Goal: Check status: Check status

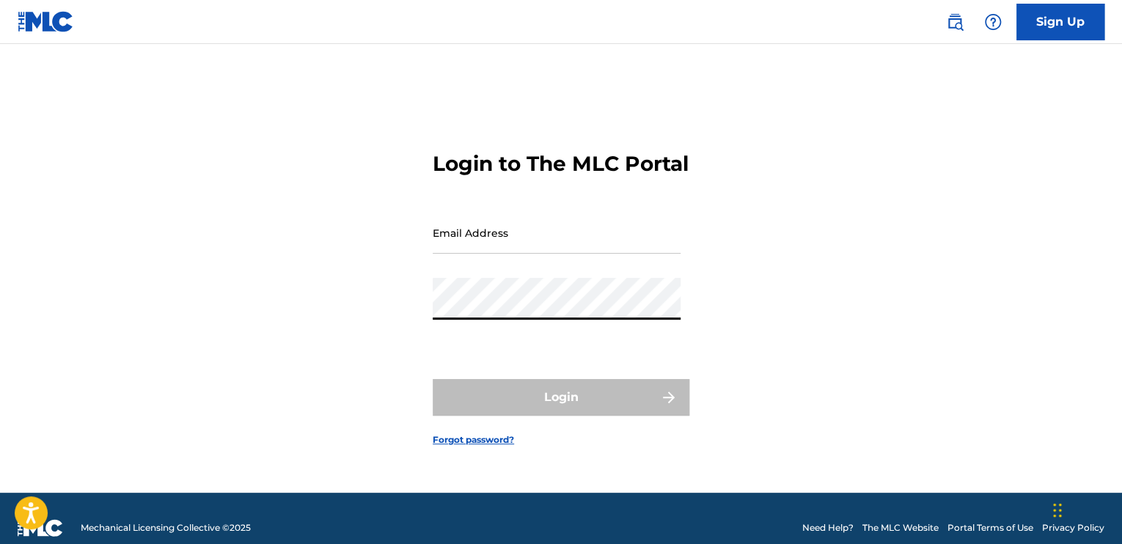
type input "[EMAIL_ADDRESS][DOMAIN_NAME]"
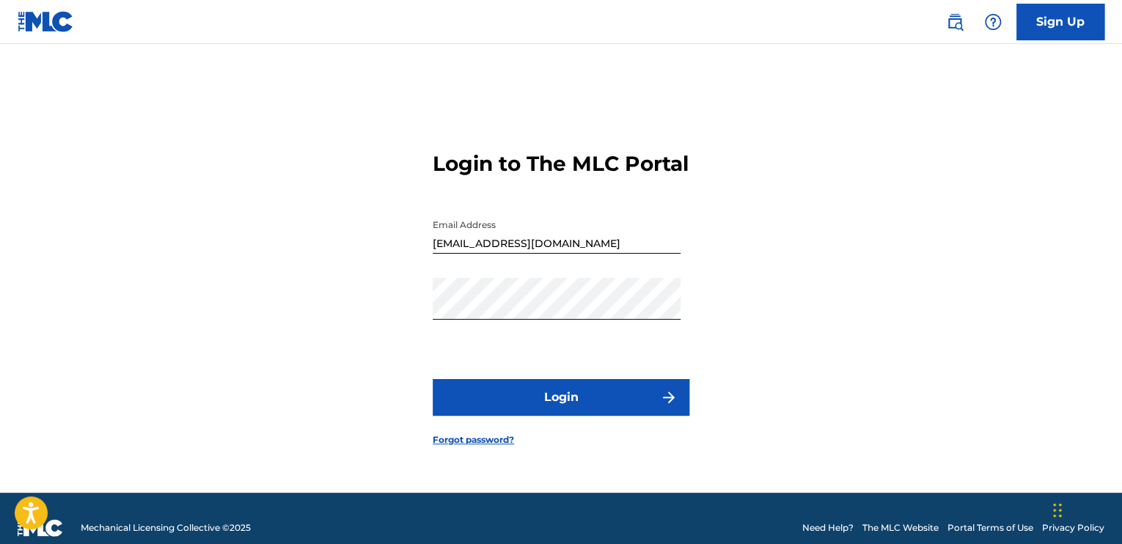
click at [546, 407] on button "Login" at bounding box center [561, 397] width 257 height 37
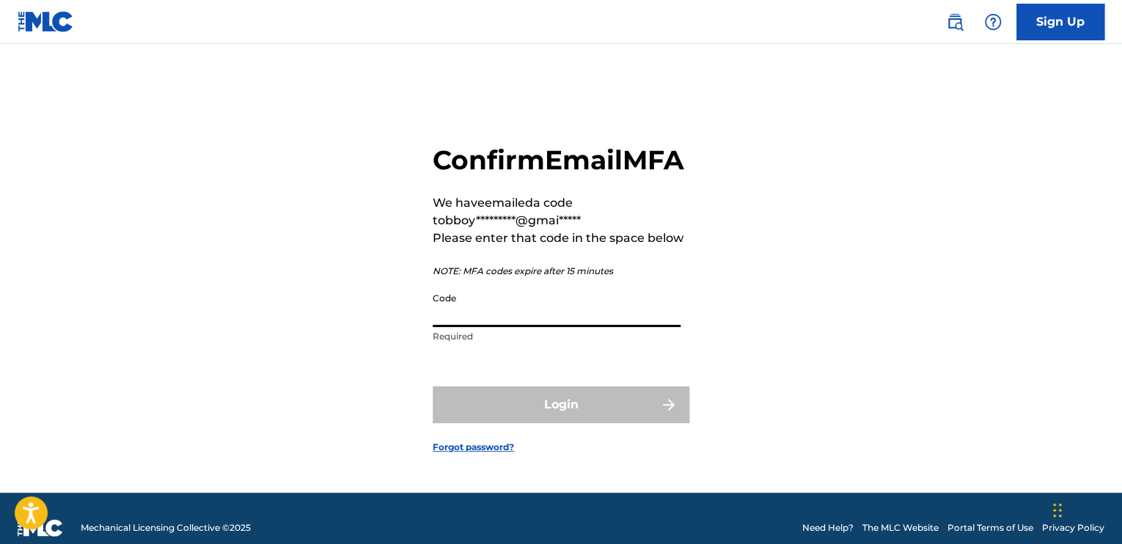
click at [491, 327] on input "Code" at bounding box center [557, 306] width 248 height 42
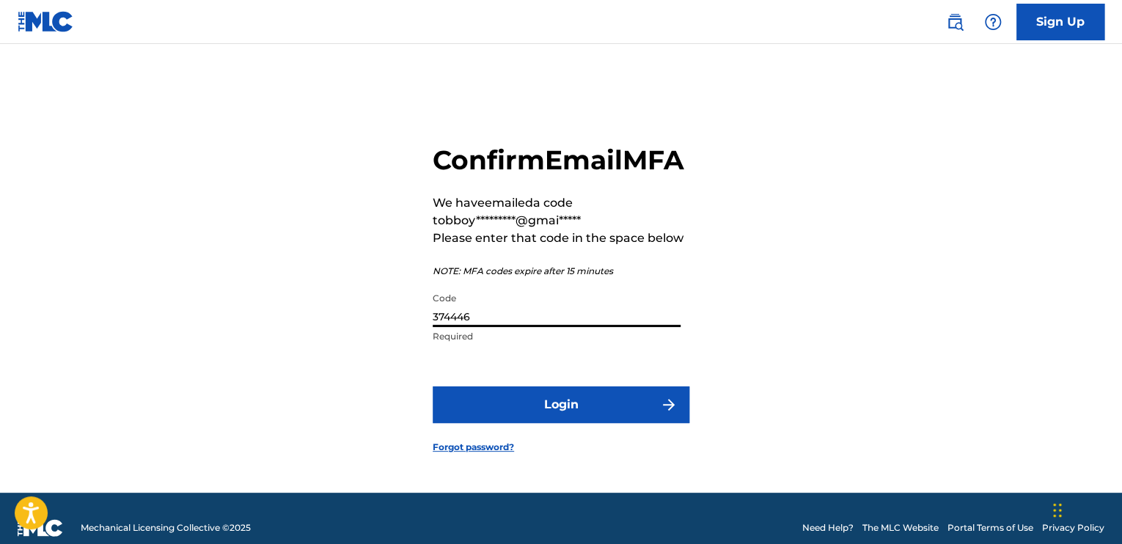
type input "374446"
click at [480, 423] on button "Login" at bounding box center [561, 405] width 257 height 37
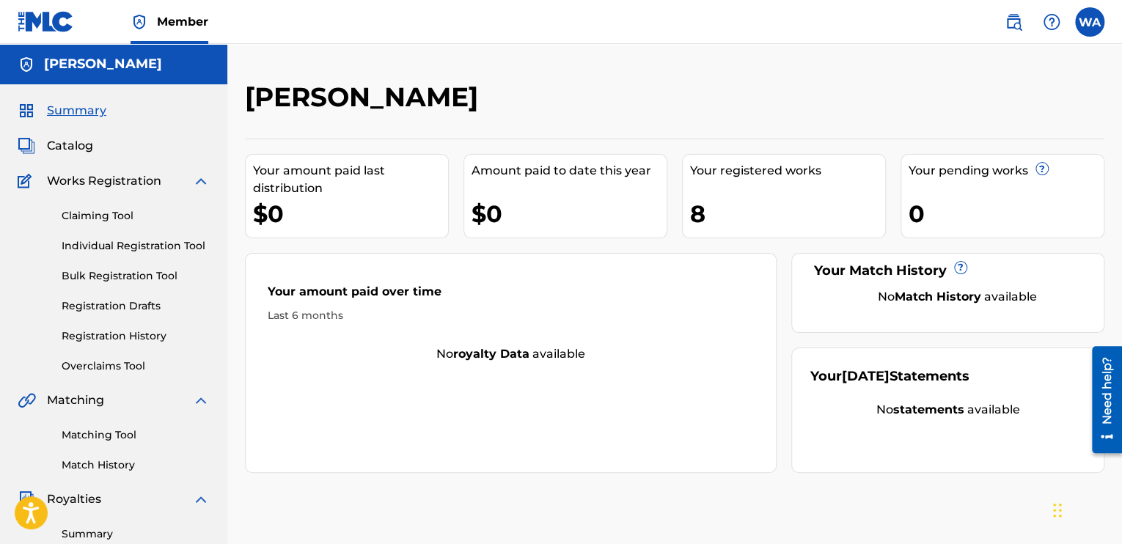
click at [88, 221] on link "Claiming Tool" at bounding box center [136, 215] width 148 height 15
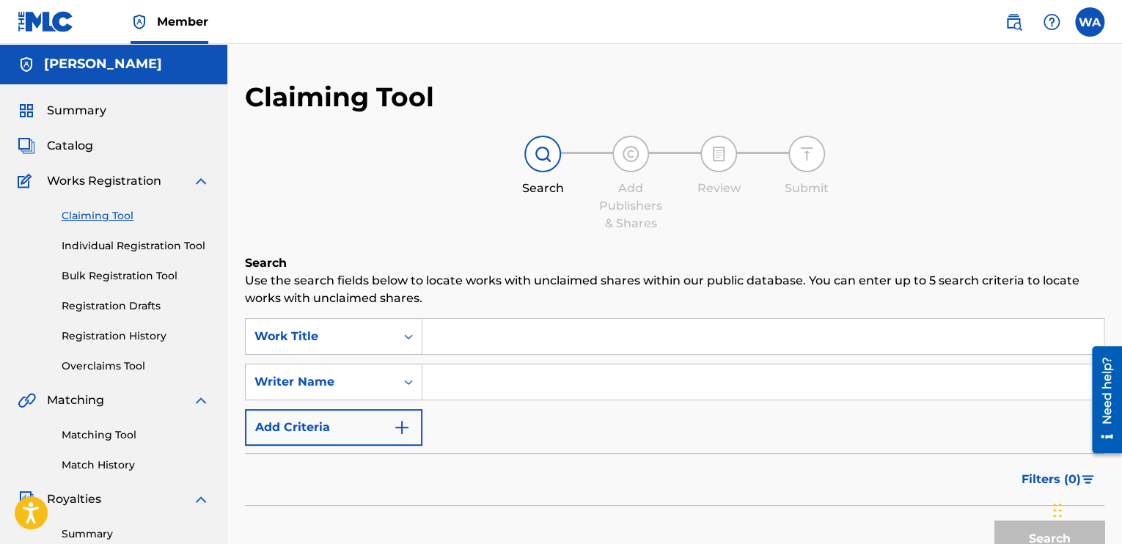
click at [496, 389] on input "Search Form" at bounding box center [762, 382] width 681 height 35
type input "[PERSON_NAME]"
click at [1000, 536] on button "Search" at bounding box center [1050, 539] width 110 height 37
click at [123, 338] on link "Registration History" at bounding box center [136, 336] width 148 height 15
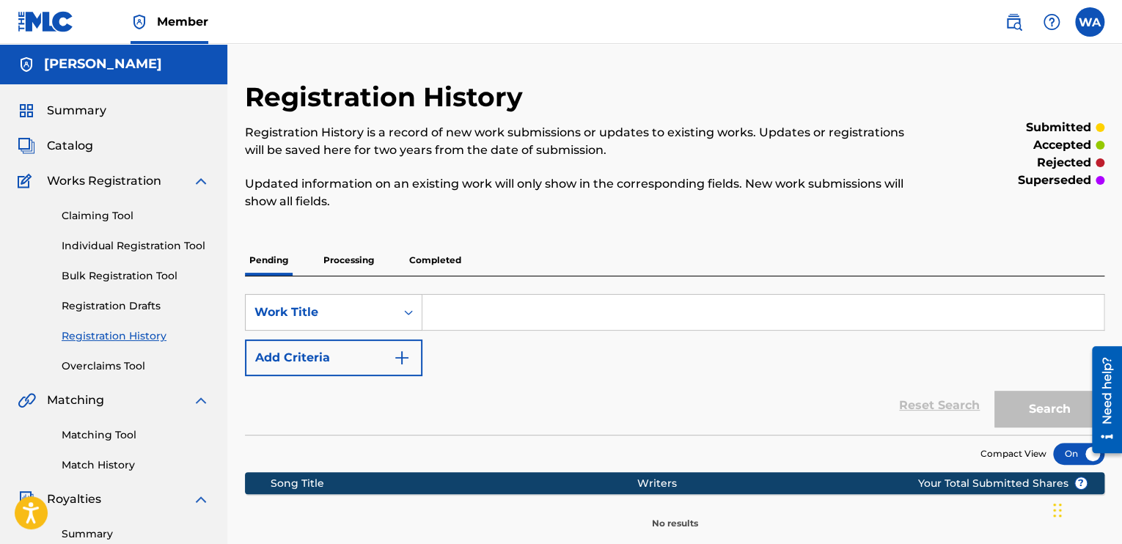
click at [343, 269] on p "Processing" at bounding box center [348, 260] width 59 height 31
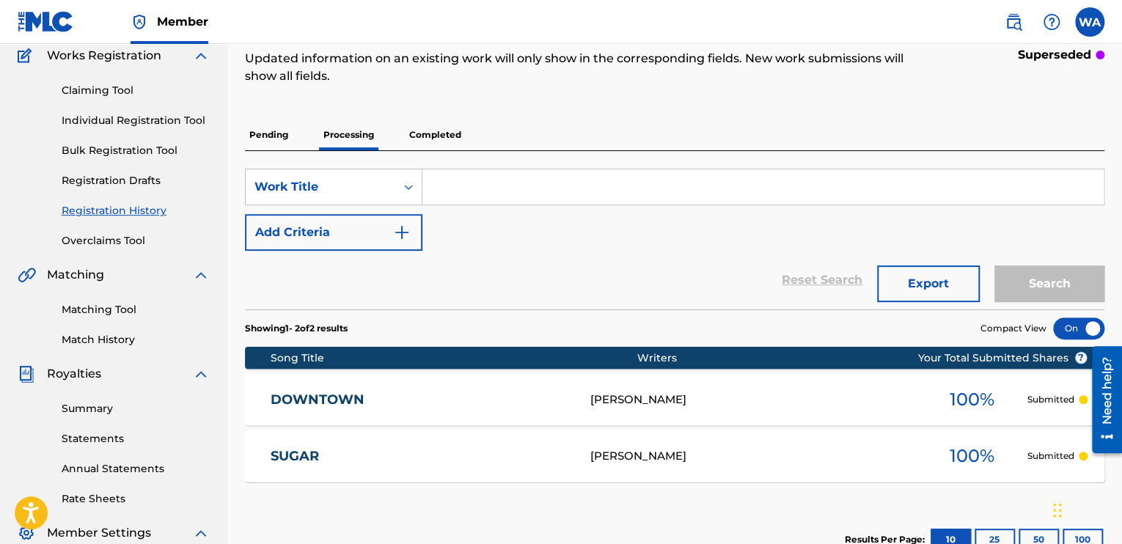
scroll to position [118, 0]
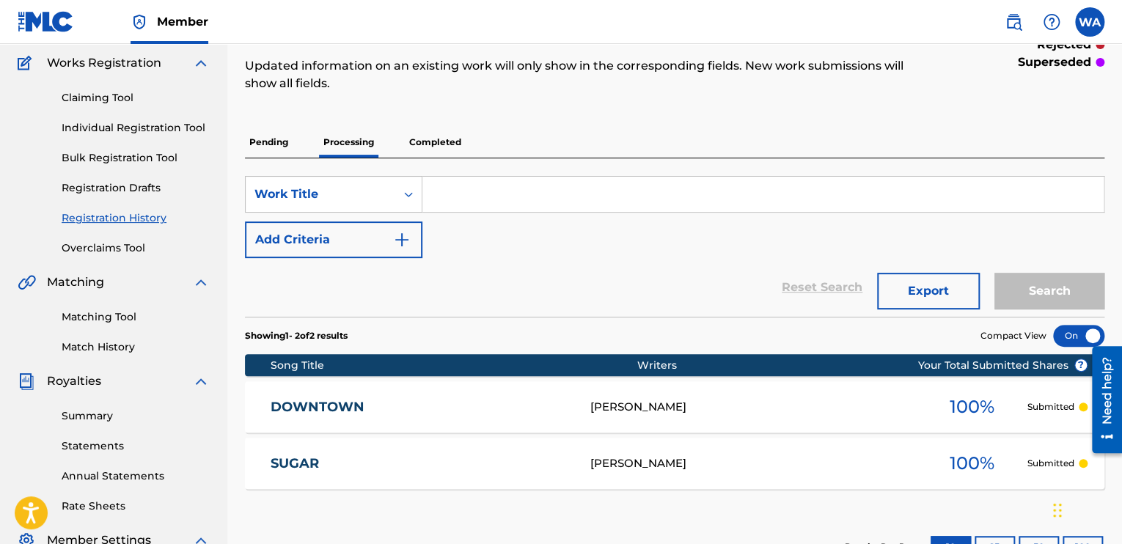
click at [279, 134] on p "Pending" at bounding box center [269, 142] width 48 height 31
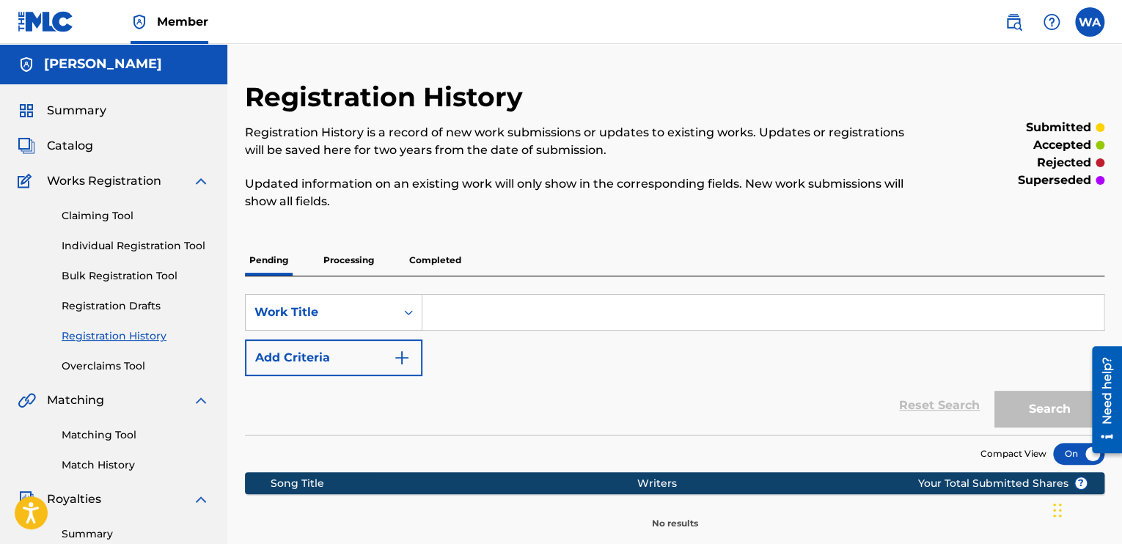
click at [414, 260] on p "Completed" at bounding box center [435, 260] width 61 height 31
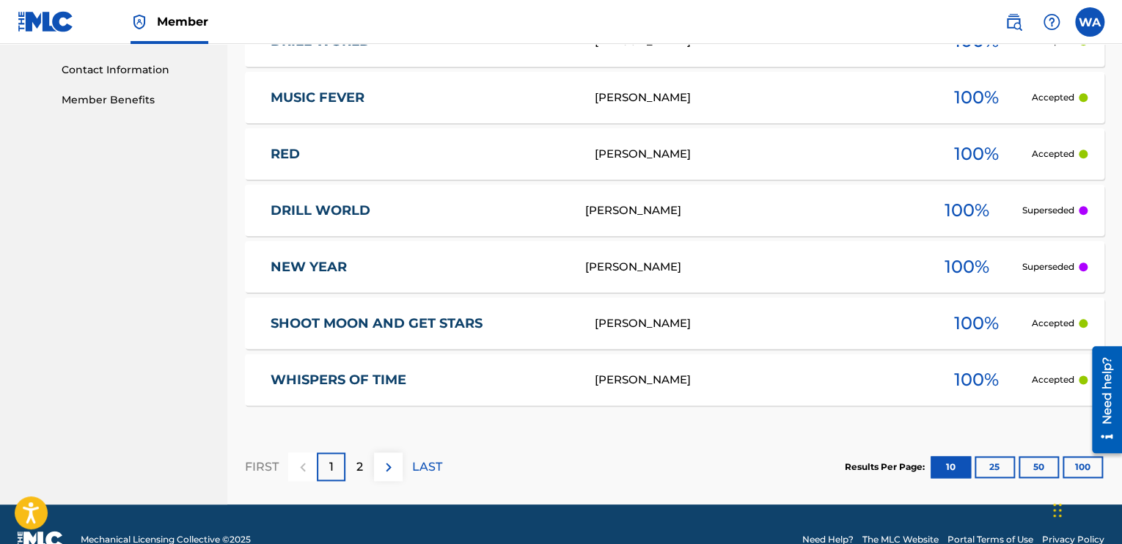
scroll to position [743, 0]
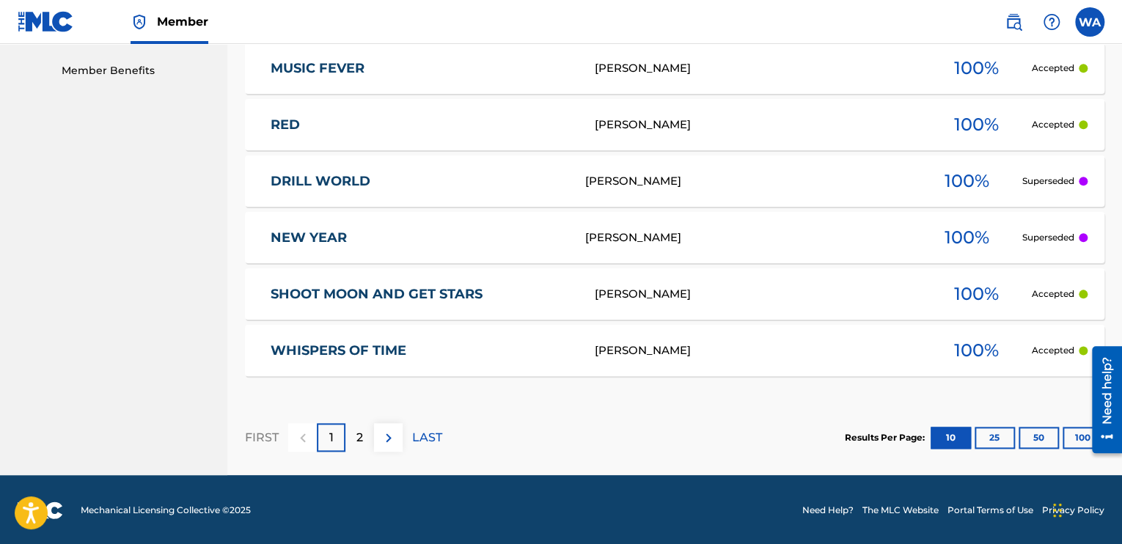
click at [844, 257] on div "NEW YEAR N80VI3 [PERSON_NAME] 100 % Superseded" at bounding box center [675, 237] width 860 height 51
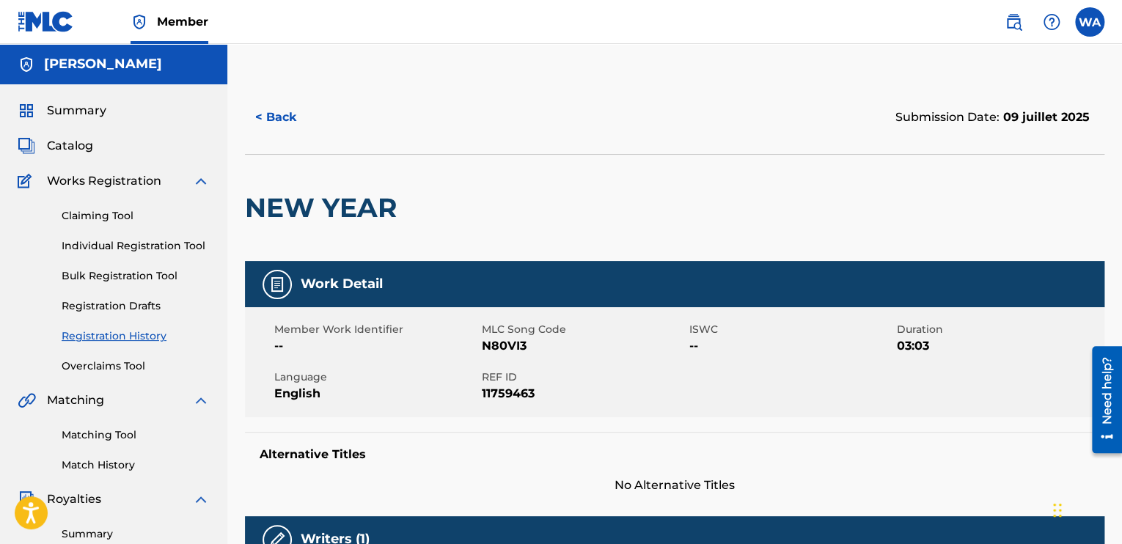
click at [282, 117] on button "< Back" at bounding box center [289, 117] width 88 height 37
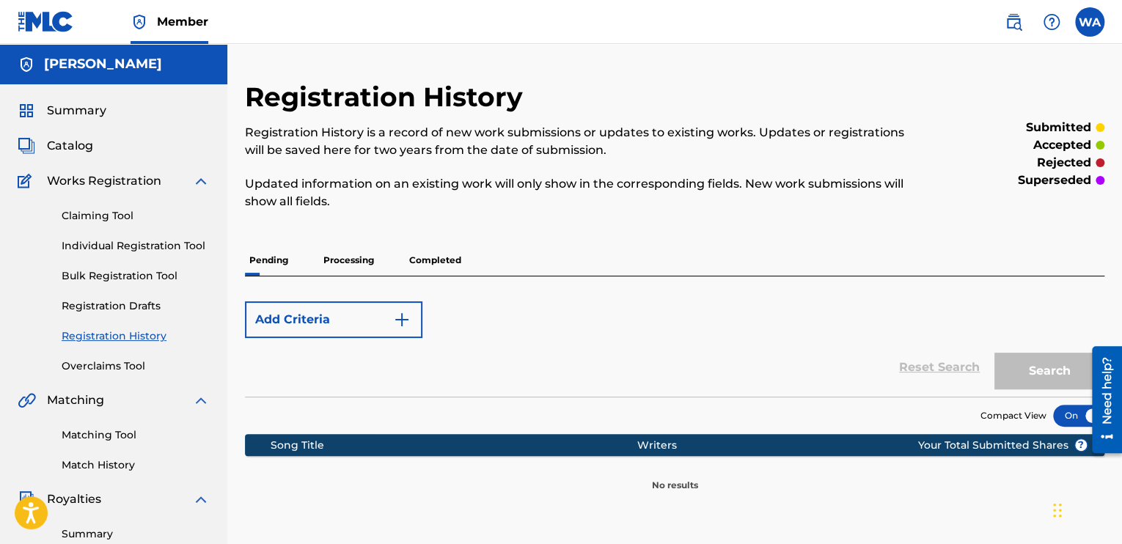
scroll to position [365, 0]
